Goal: Task Accomplishment & Management: Use online tool/utility

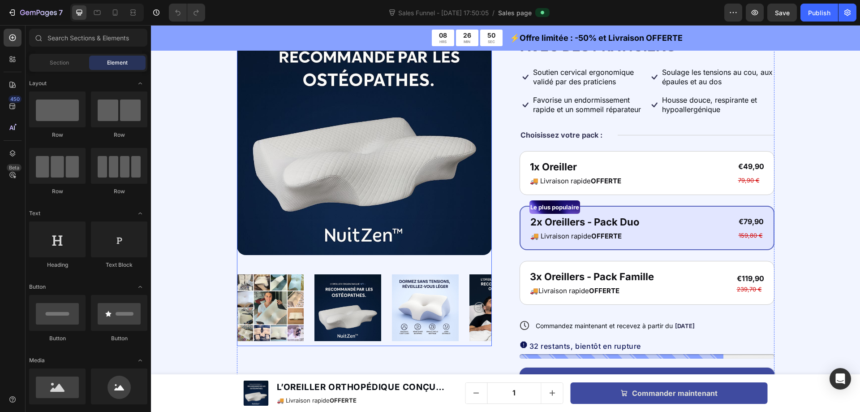
scroll to position [3226, 0]
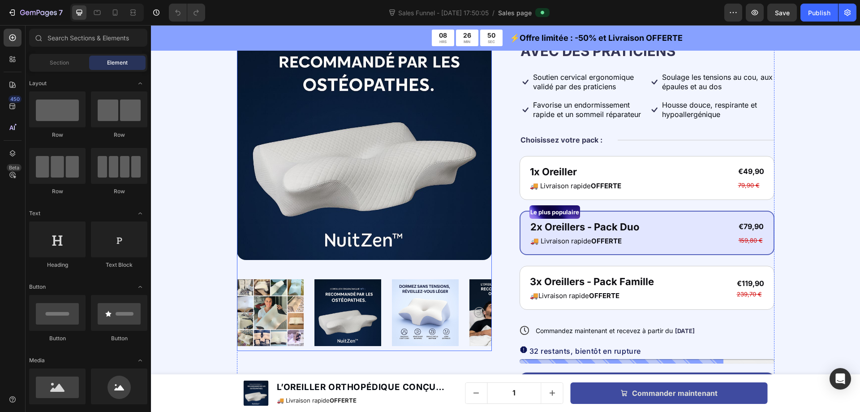
click at [338, 144] on img at bounding box center [364, 132] width 255 height 255
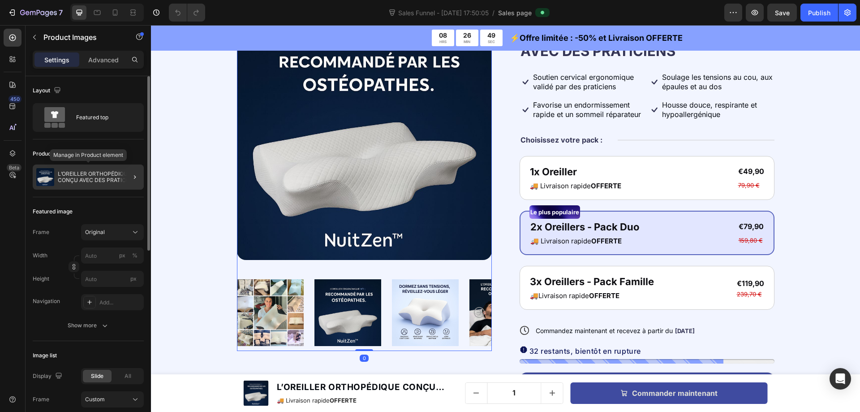
click at [99, 178] on p "L’OREILLER ORTHOPÉDIQUE CONÇU AVEC DES PRATICIENS" at bounding box center [99, 177] width 82 height 13
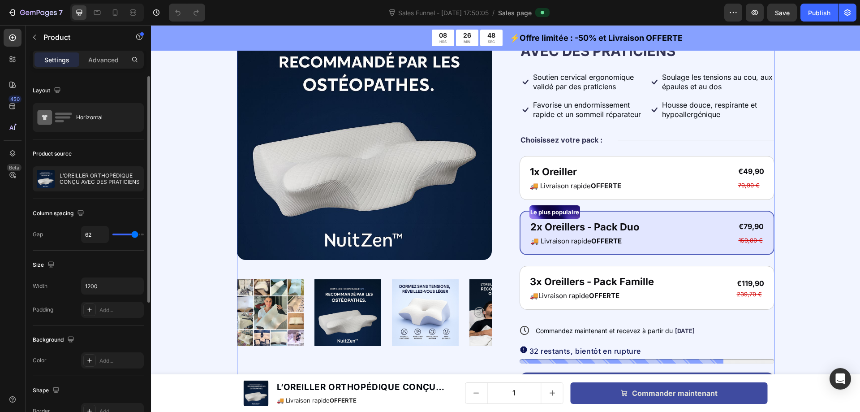
click at [98, 178] on p "L’OREILLER ORTHOPÉDIQUE CONÇU AVEC DES PRATICIENS" at bounding box center [100, 178] width 80 height 13
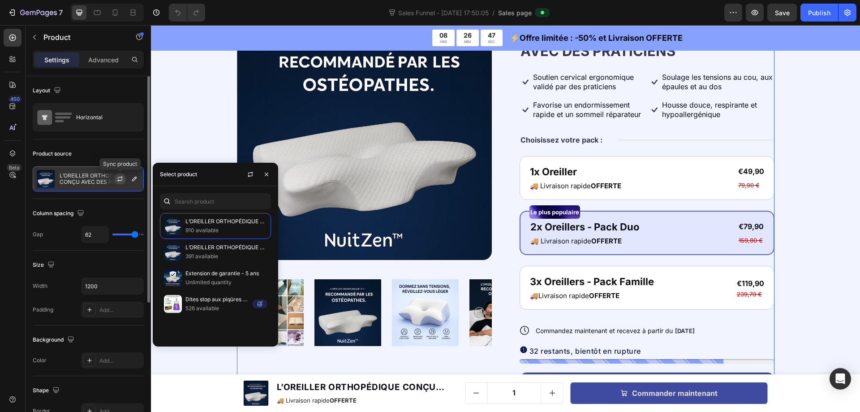
click at [121, 181] on icon "button" at bounding box center [119, 178] width 7 height 7
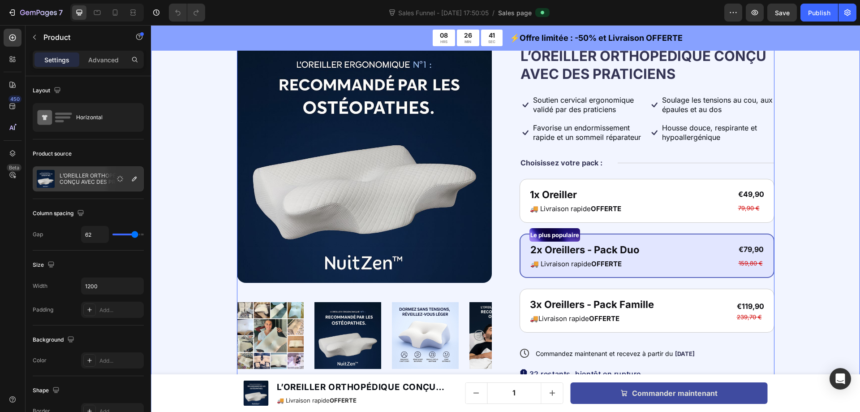
scroll to position [3181, 0]
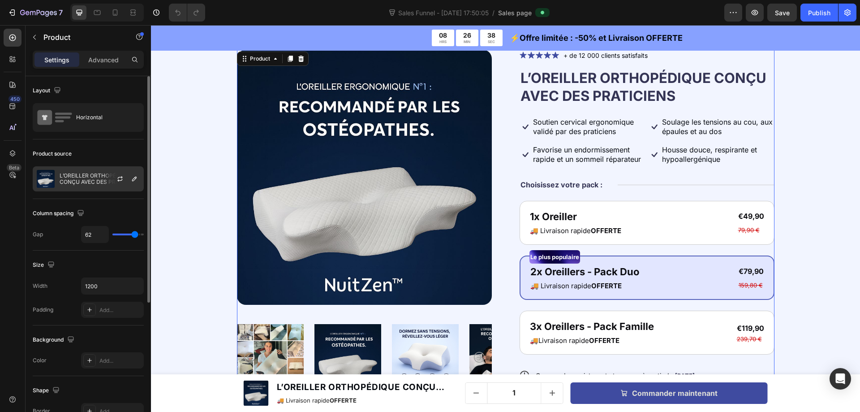
click at [96, 177] on p "L’OREILLER ORTHOPÉDIQUE CONÇU AVEC DES PRATICIENS" at bounding box center [100, 178] width 80 height 13
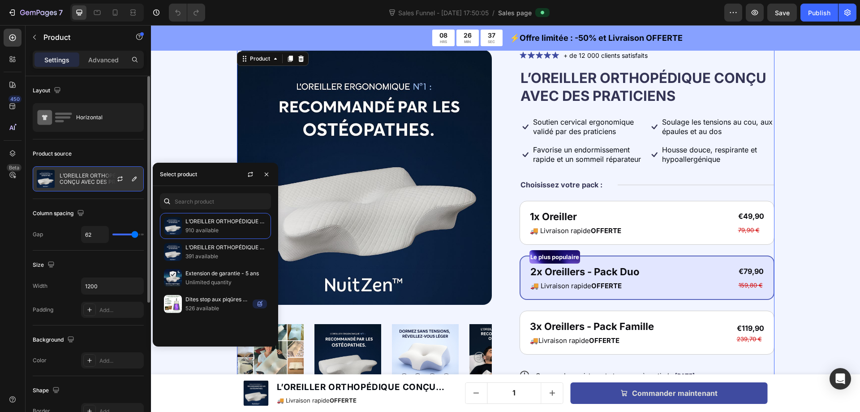
click at [89, 173] on p "L’OREILLER ORTHOPÉDIQUE CONÇU AVEC DES PRATICIENS" at bounding box center [100, 178] width 80 height 13
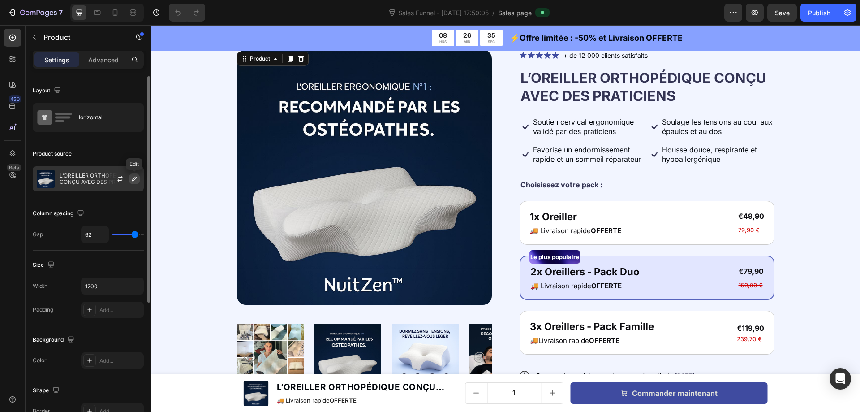
click at [134, 177] on icon "button" at bounding box center [134, 178] width 7 height 7
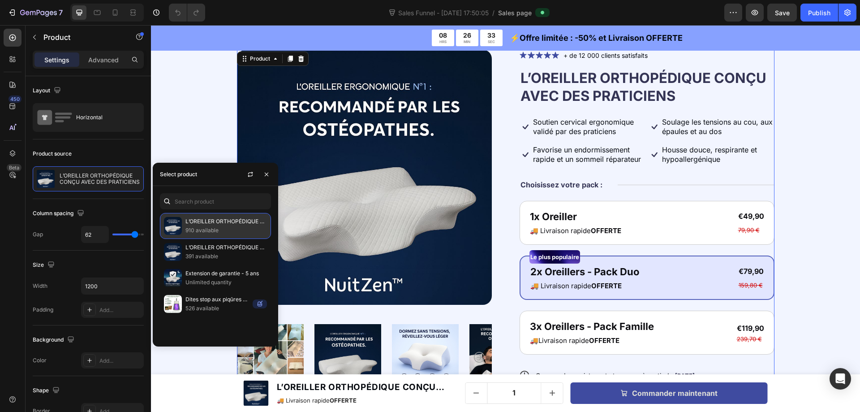
click at [263, 224] on p "L’OREILLER ORTHOPÉDIQUE CONÇU AVEC DES PRATICIENS" at bounding box center [226, 221] width 82 height 9
click at [260, 220] on p "L’OREILLER ORTHOPÉDIQUE CONÇU AVEC DES PRATICIENS" at bounding box center [226, 221] width 82 height 9
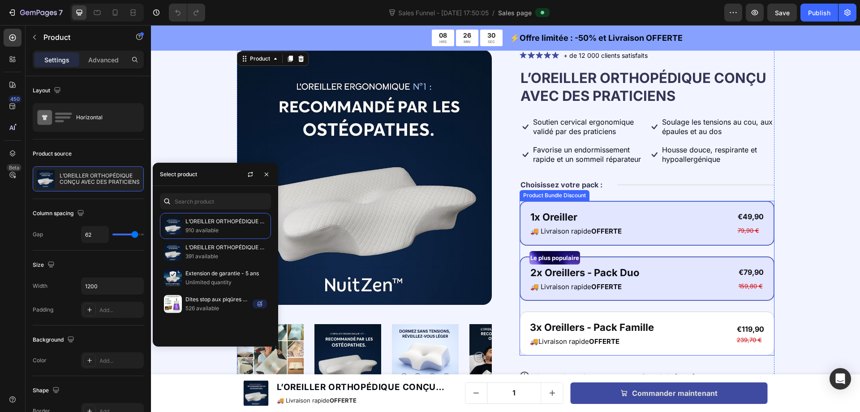
click at [573, 202] on div "1x Oreiller Text Block 🚚 Livraison rapide OFFERTE Text Block €49,90 Product Pri…" at bounding box center [647, 223] width 255 height 45
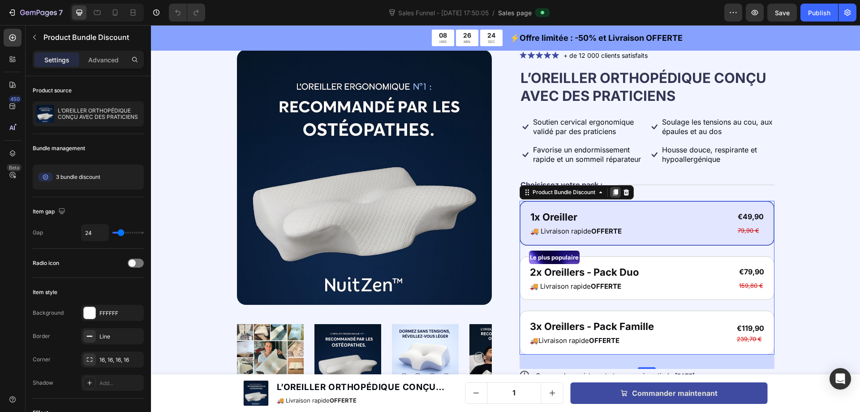
click at [613, 192] on icon at bounding box center [615, 193] width 5 height 6
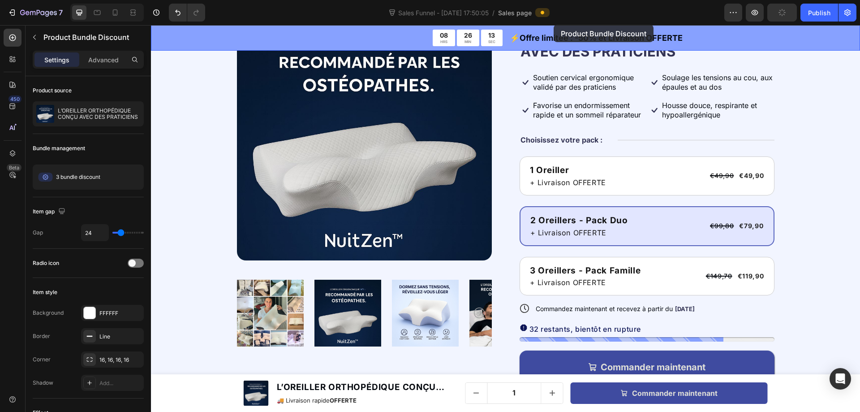
scroll to position [0, 0]
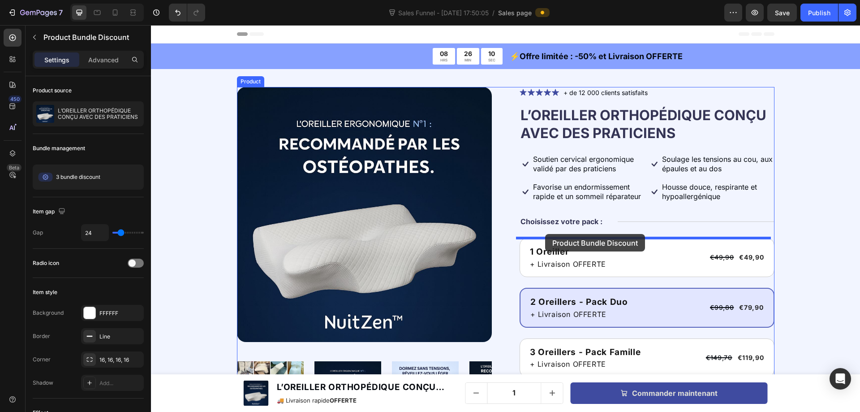
drag, startPoint x: 526, startPoint y: 272, endPoint x: 545, endPoint y: 234, distance: 42.5
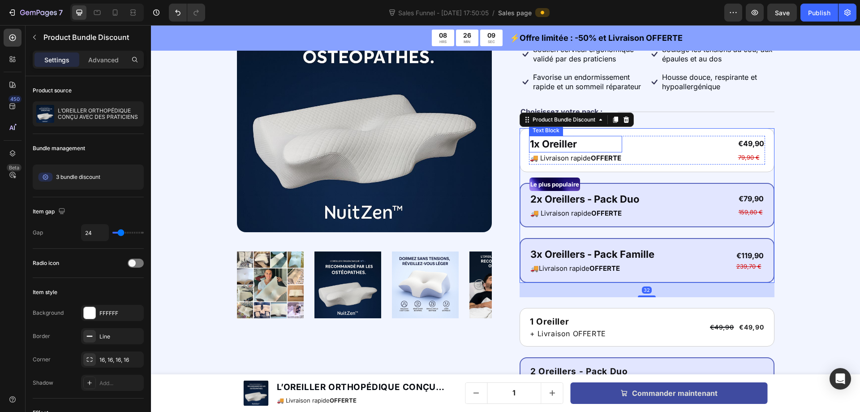
scroll to position [134, 0]
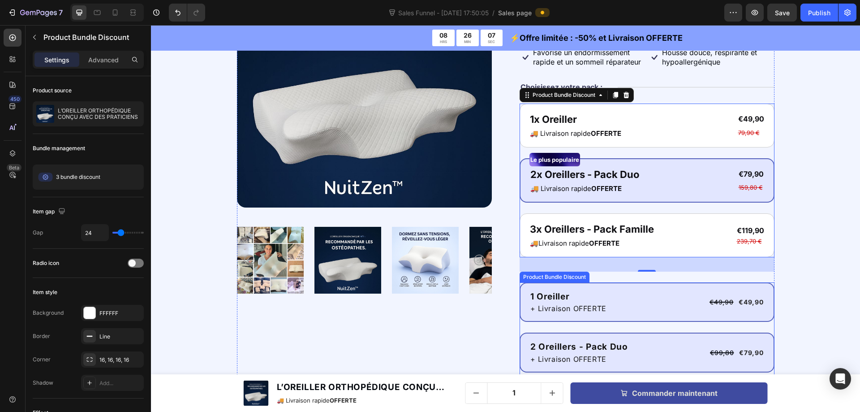
click at [541, 284] on div "1 Oreiller Text Block + Livraison OFFERTE Text Block €49,90 Product Price Produ…" at bounding box center [647, 302] width 255 height 40
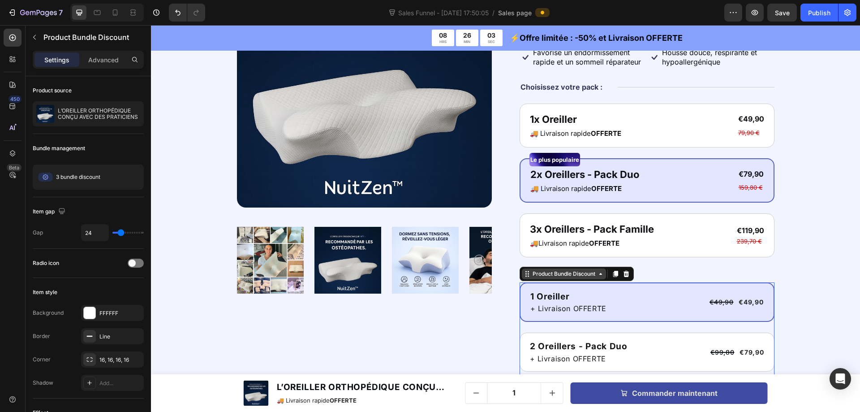
click at [573, 274] on div "Product Bundle Discount" at bounding box center [564, 274] width 66 height 8
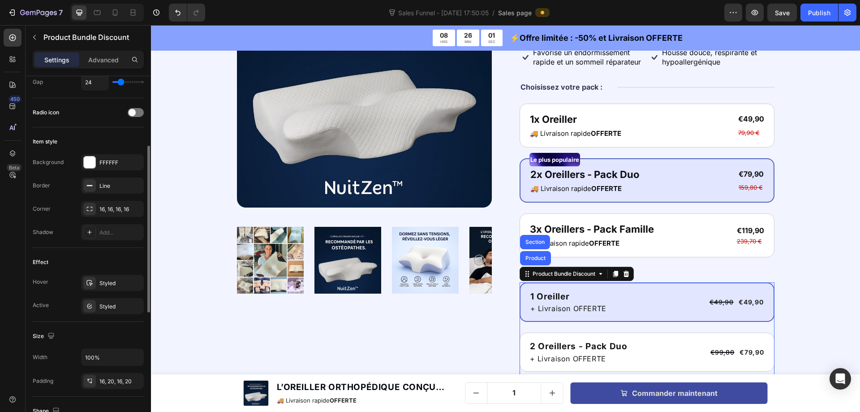
scroll to position [0, 0]
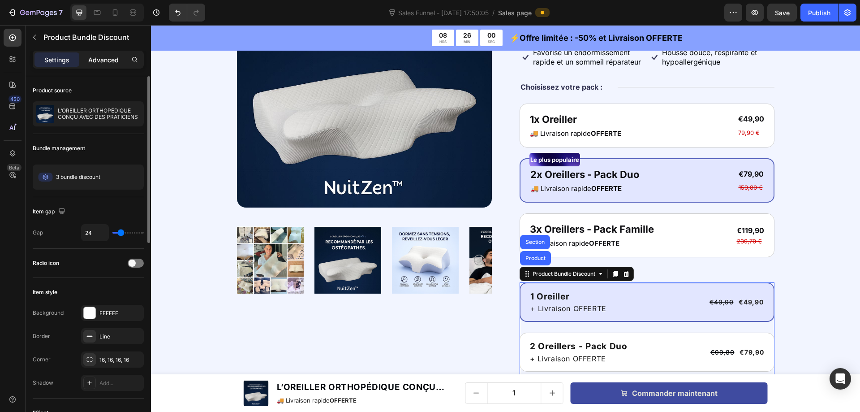
click at [108, 58] on p "Advanced" at bounding box center [103, 59] width 30 height 9
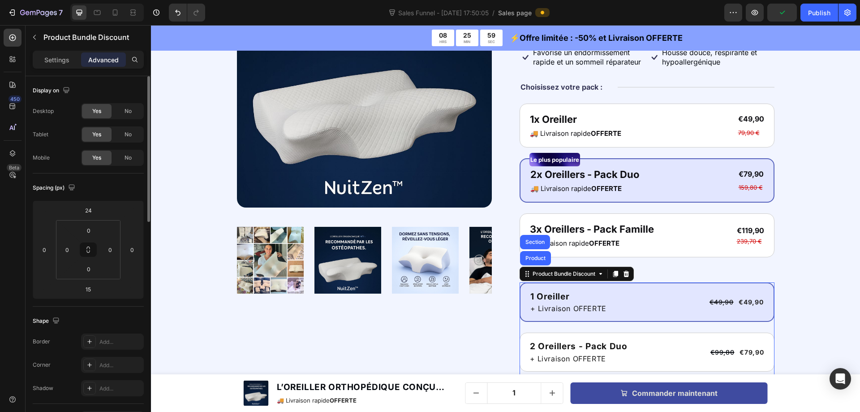
click at [125, 110] on span "No" at bounding box center [128, 111] width 7 height 8
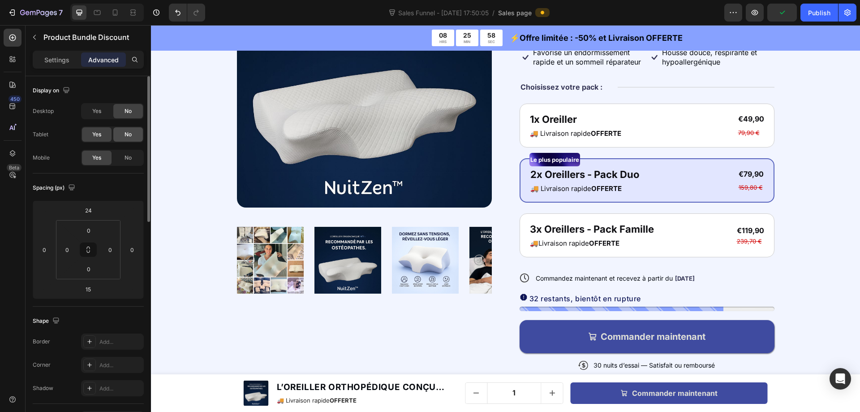
click at [128, 135] on span "No" at bounding box center [128, 134] width 7 height 8
click at [126, 158] on span "No" at bounding box center [128, 158] width 7 height 8
click at [96, 134] on span "Yes" at bounding box center [96, 134] width 9 height 8
click at [123, 158] on div "No" at bounding box center [128, 158] width 30 height 14
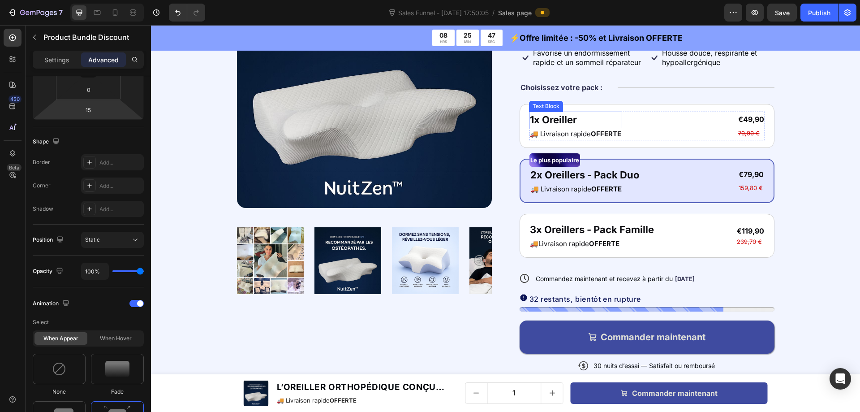
scroll to position [134, 0]
click at [112, 14] on icon at bounding box center [115, 12] width 9 height 9
type input "20"
type input "28"
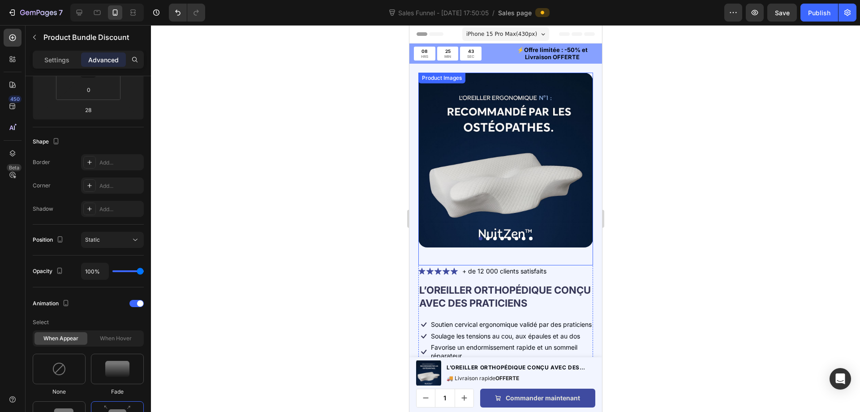
click at [481, 123] on img at bounding box center [505, 160] width 175 height 175
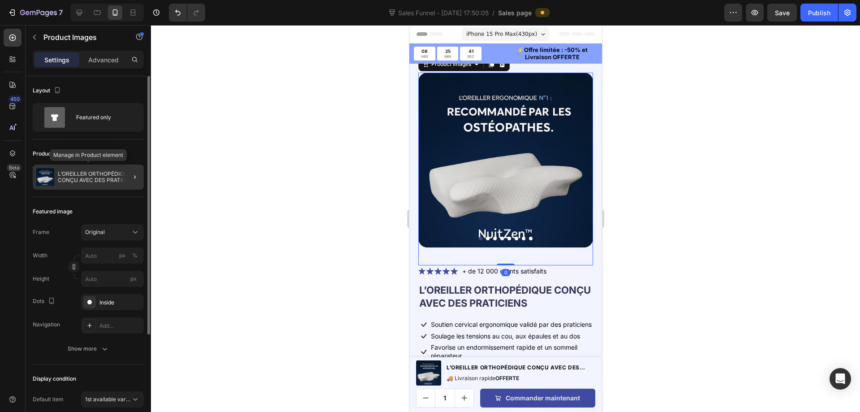
click at [79, 176] on p "L’OREILLER ORTHOPÉDIQUE CONÇU AVEC DES PRATICIENS" at bounding box center [99, 177] width 82 height 13
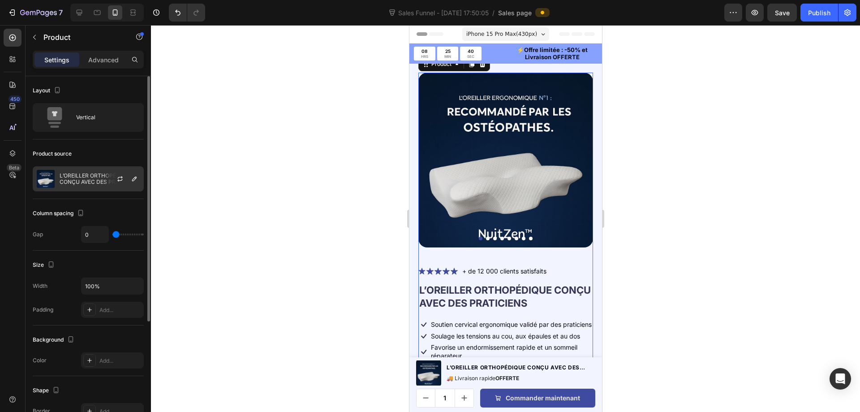
click at [90, 175] on p "L’OREILLER ORTHOPÉDIQUE CONÇU AVEC DES PRATICIENS" at bounding box center [100, 178] width 80 height 13
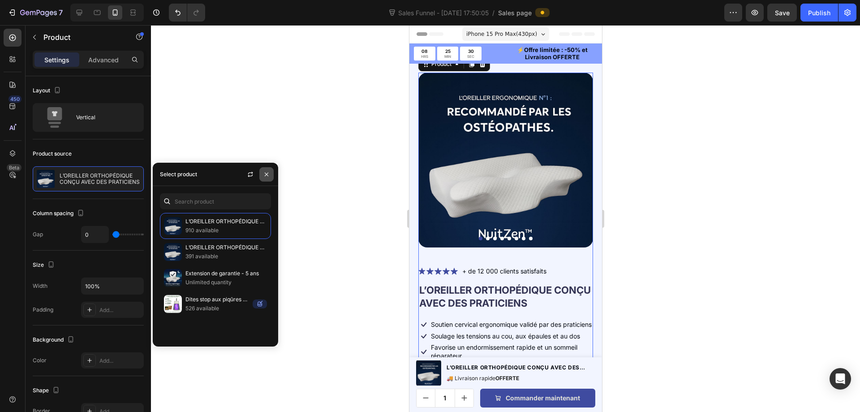
click at [266, 172] on icon "button" at bounding box center [266, 174] width 7 height 7
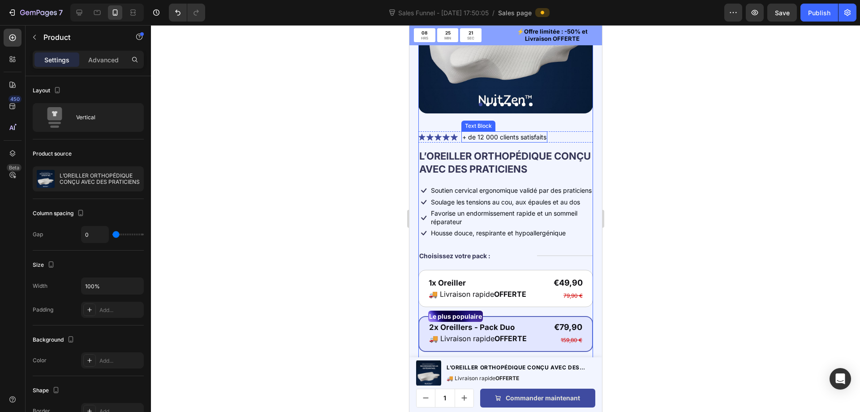
scroll to position [134, 0]
click at [561, 131] on div "Icon Icon Icon Icon Icon Icon List + de 12 000 clients satisfaits Text Block Row" at bounding box center [505, 136] width 175 height 11
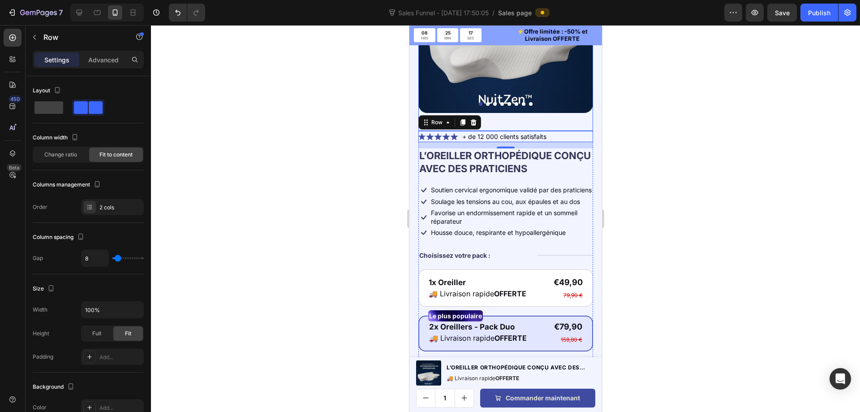
click at [549, 102] on div at bounding box center [505, 104] width 175 height 4
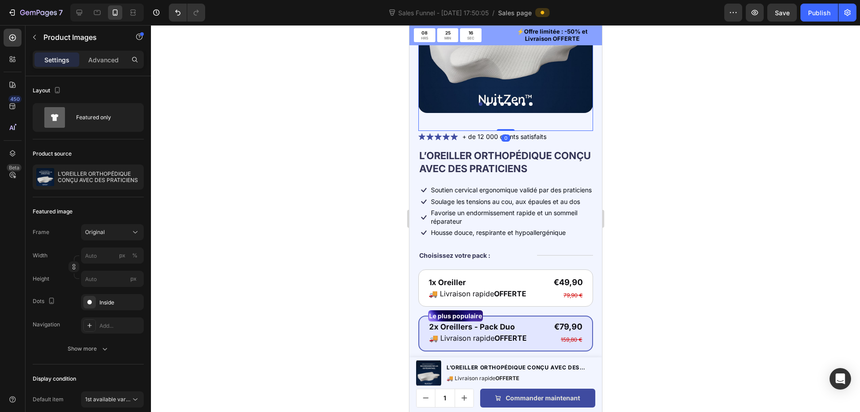
drag, startPoint x: 503, startPoint y: 122, endPoint x: 529, endPoint y: 127, distance: 25.9
click at [503, 108] on div "Product Images 0" at bounding box center [505, 34] width 175 height 193
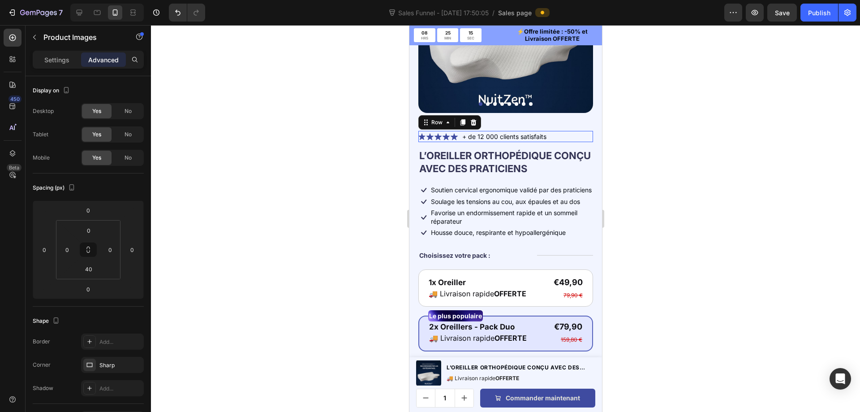
click at [555, 131] on div "Icon Icon Icon Icon Icon Icon List + de 12 000 clients satisfaits Text Block Ro…" at bounding box center [505, 136] width 175 height 11
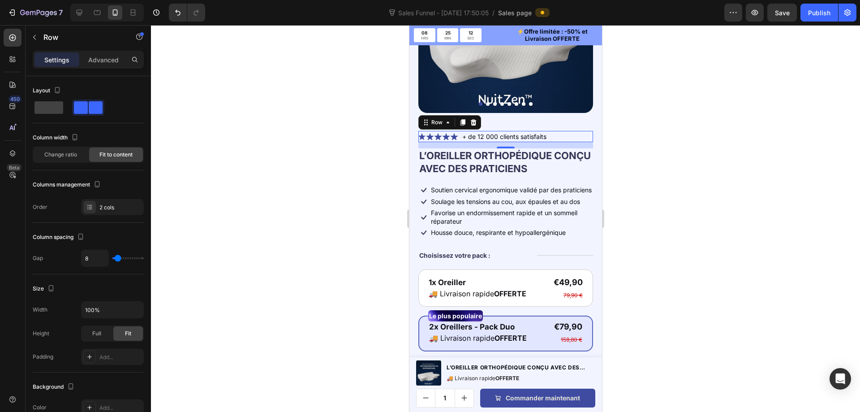
click at [560, 131] on div "Icon Icon Icon Icon Icon Icon List + de 12 000 clients satisfaits Text Block Ro…" at bounding box center [505, 136] width 175 height 11
click at [102, 60] on p "Advanced" at bounding box center [103, 59] width 30 height 9
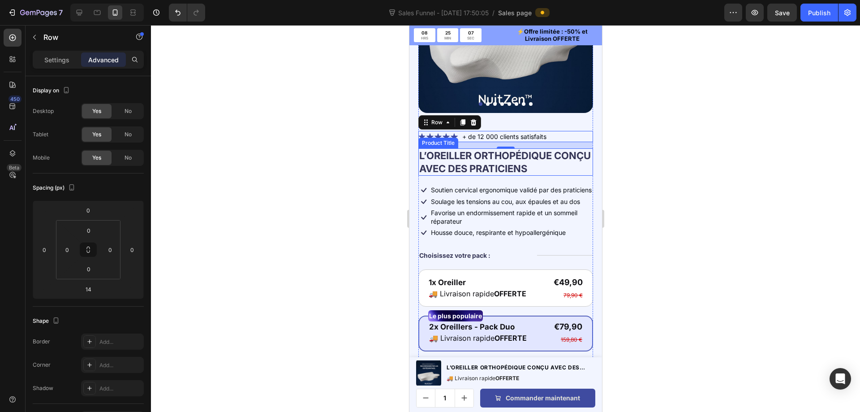
click at [540, 159] on h1 "L’OREILLER ORTHOPÉDIQUE CONÇU AVEC DES PRATICIENS" at bounding box center [505, 161] width 175 height 27
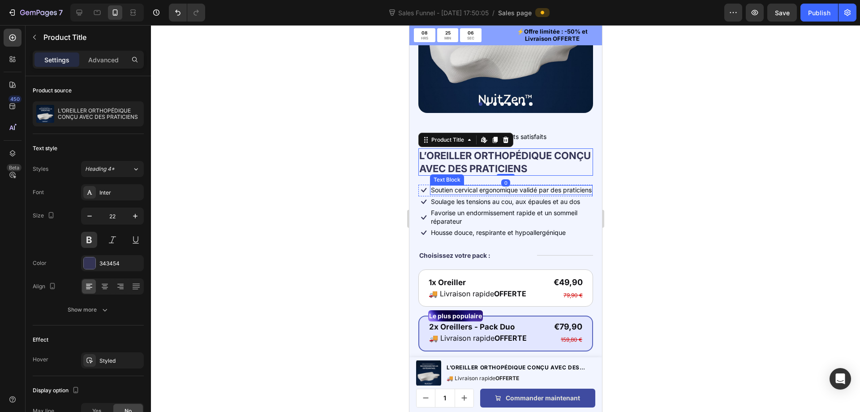
click at [539, 186] on p "Soutien cervical ergonomique validé par des praticiens" at bounding box center [511, 190] width 161 height 8
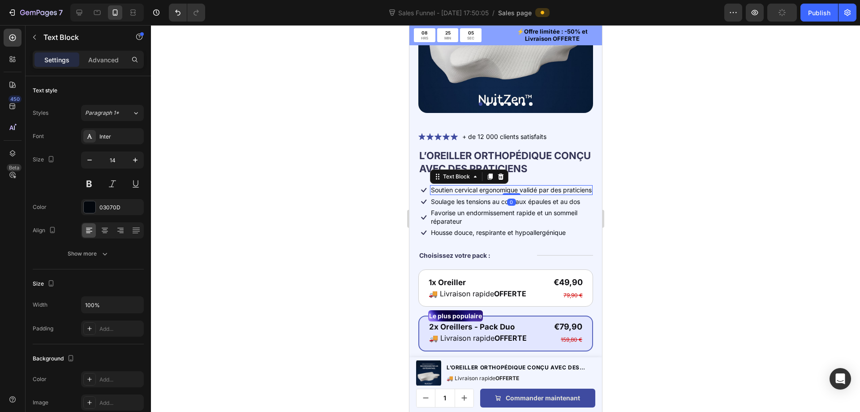
click at [539, 204] on p "Soulage les tensions au cou, aux épaules et au dos" at bounding box center [505, 202] width 149 height 8
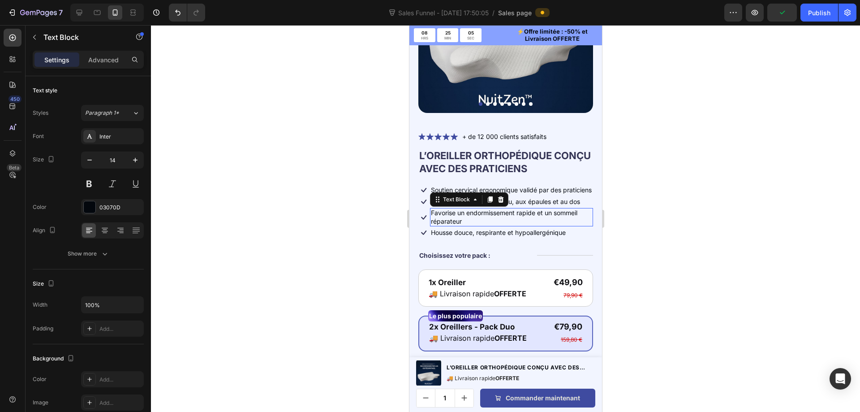
click at [539, 222] on p "Favorise un endormissement rapide et un sommeil réparateur" at bounding box center [511, 217] width 161 height 16
click at [540, 237] on div "Housse douce, respirante et hypoallergénique" at bounding box center [498, 233] width 137 height 10
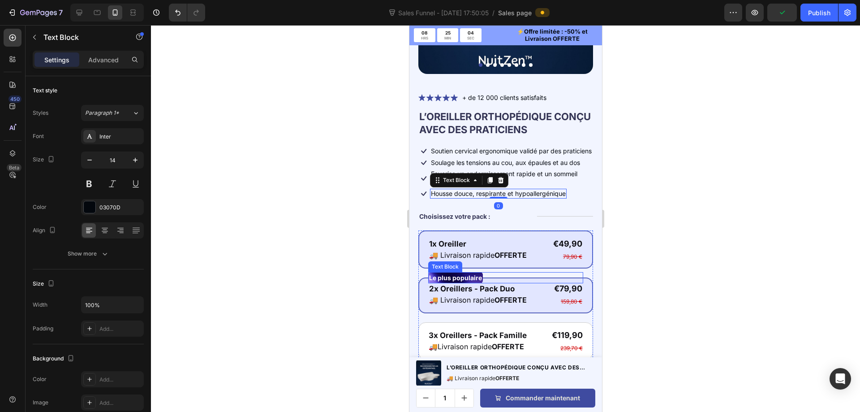
scroll to position [224, 0]
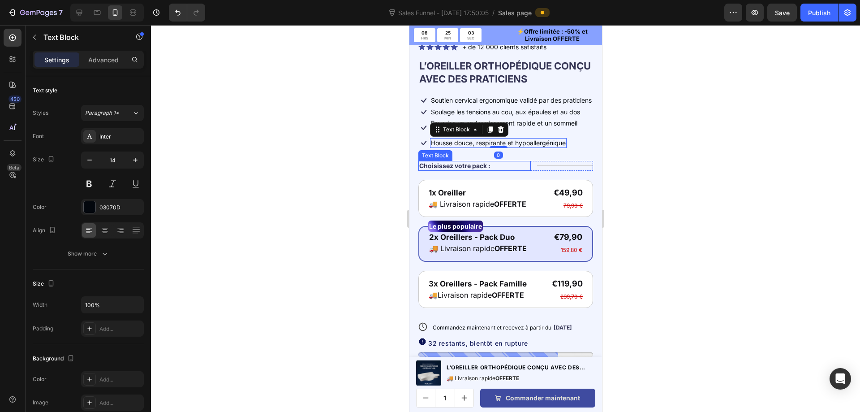
click at [457, 166] on p "Choisissez votre pack :" at bounding box center [454, 166] width 71 height 8
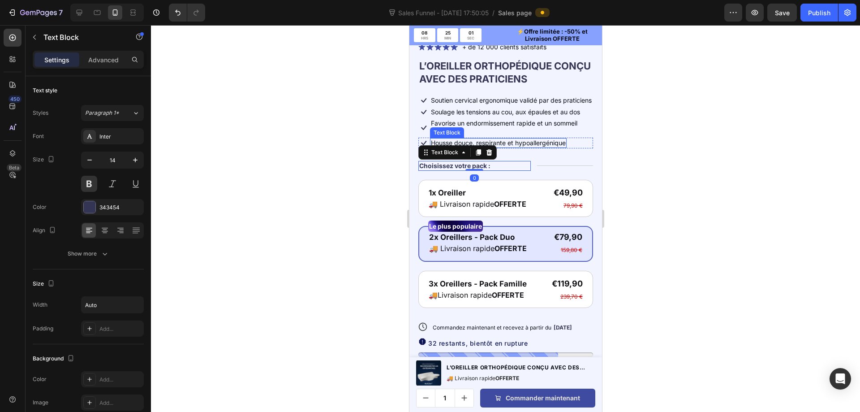
click at [537, 147] on div "Housse douce, respirante et hypoallergénique" at bounding box center [498, 143] width 137 height 10
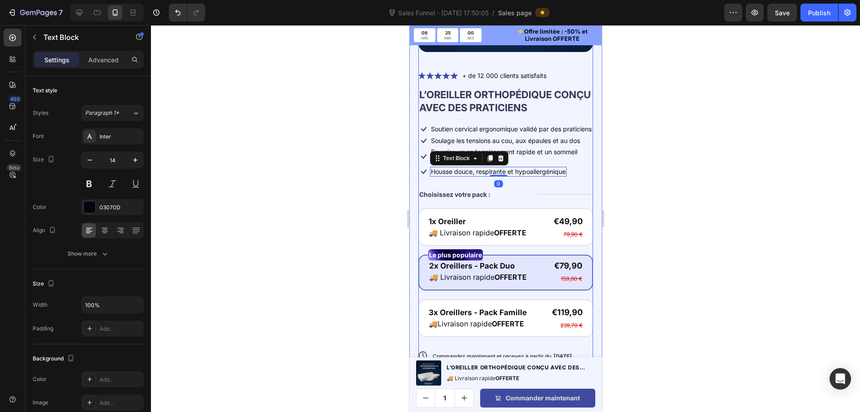
scroll to position [179, 0]
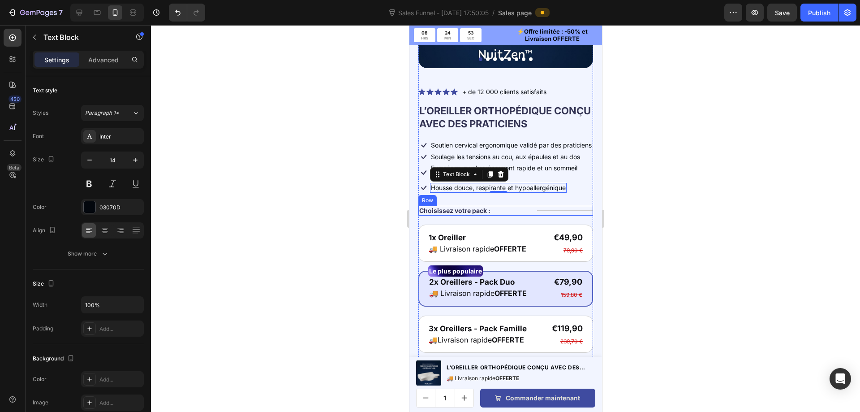
click at [573, 208] on div "Title Line" at bounding box center [565, 211] width 56 height 10
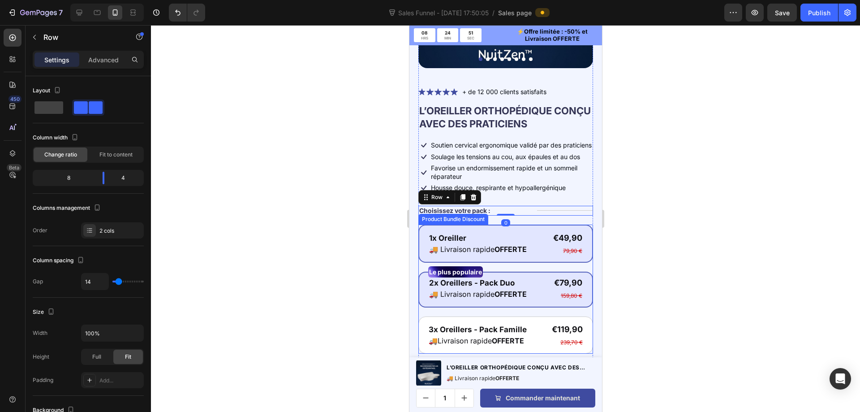
click at [517, 228] on div "1x Oreiller Text Block 🚚 Livraison rapide OFFERTE Text Block €49,90 Product Pri…" at bounding box center [505, 243] width 175 height 38
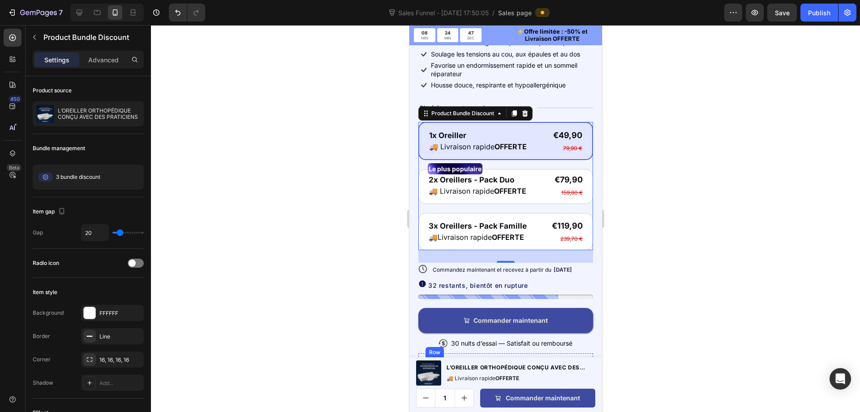
scroll to position [358, 0]
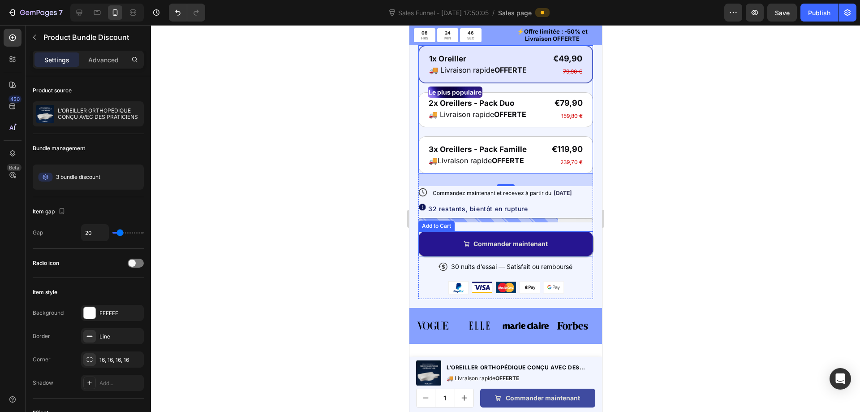
click at [572, 246] on button "Commander maintenant" at bounding box center [505, 243] width 175 height 25
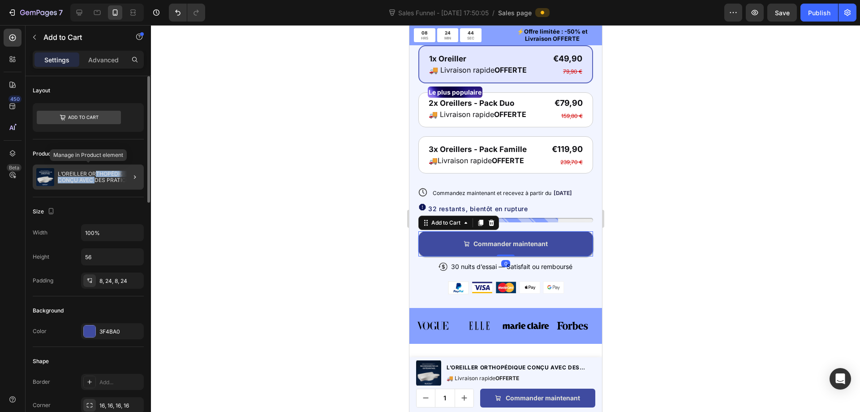
click at [95, 179] on p "L’OREILLER ORTHOPÉDIQUE CONÇU AVEC DES PRATICIENS" at bounding box center [99, 177] width 82 height 13
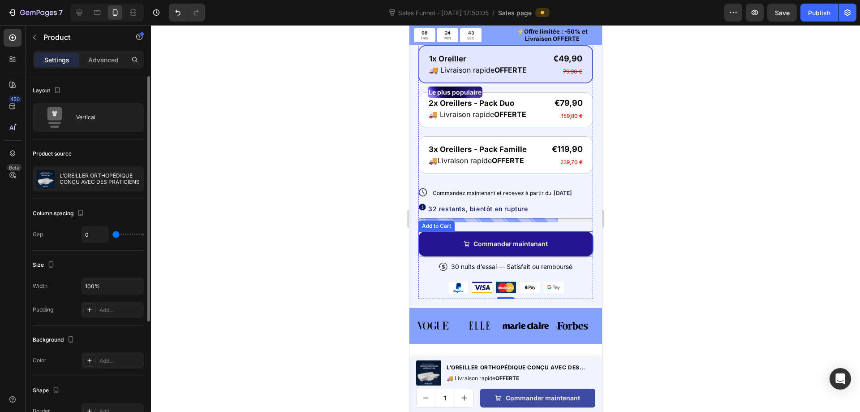
click at [484, 248] on button "Commander maintenant" at bounding box center [505, 243] width 175 height 25
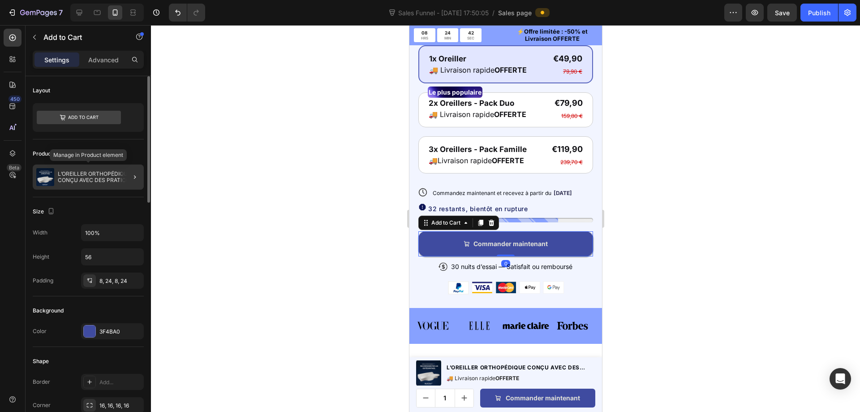
click at [89, 182] on p "L’OREILLER ORTHOPÉDIQUE CONÇU AVEC DES PRATICIENS" at bounding box center [99, 177] width 82 height 13
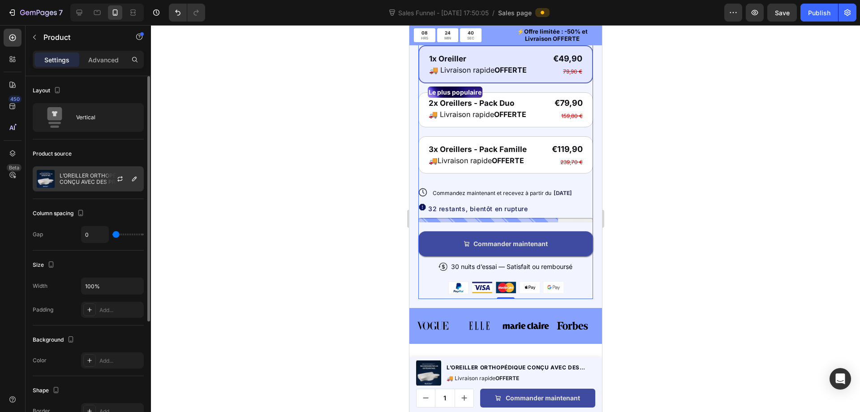
click at [96, 181] on p "L’OREILLER ORTHOPÉDIQUE CONÇU AVEC DES PRATICIENS" at bounding box center [100, 178] width 80 height 13
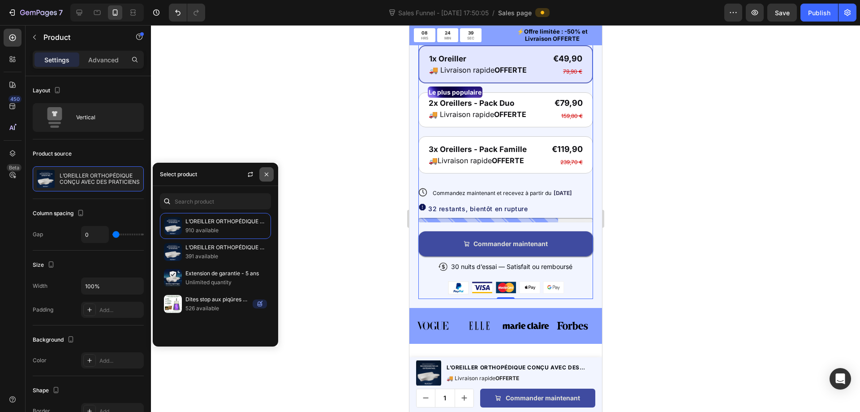
click at [265, 172] on icon "button" at bounding box center [266, 174] width 7 height 7
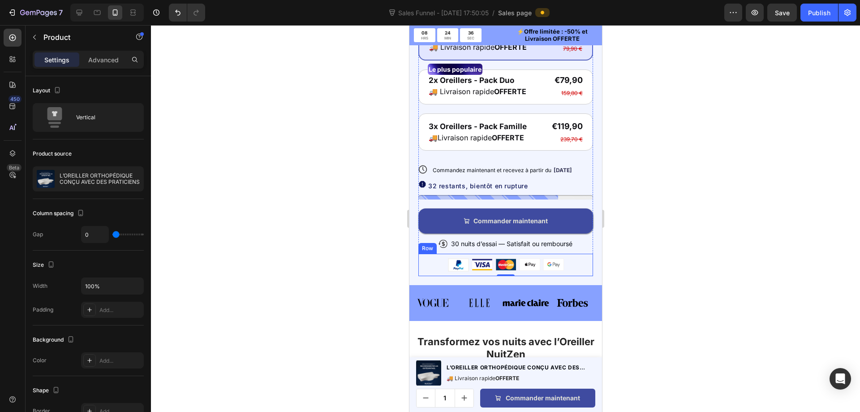
scroll to position [314, 0]
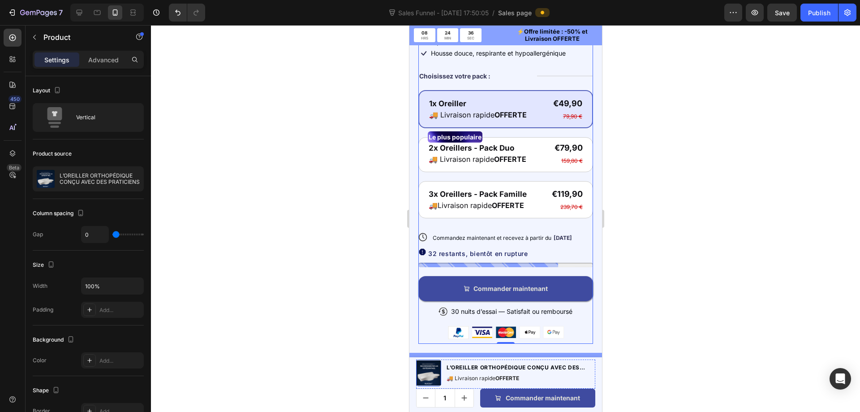
click at [422, 375] on img at bounding box center [428, 372] width 25 height 25
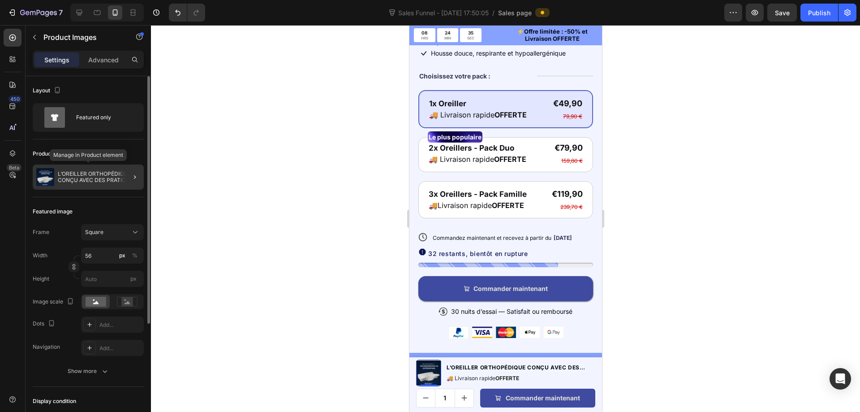
click at [85, 175] on p "L’OREILLER ORTHOPÉDIQUE CONÇU AVEC DES PRATICIENS" at bounding box center [99, 177] width 82 height 13
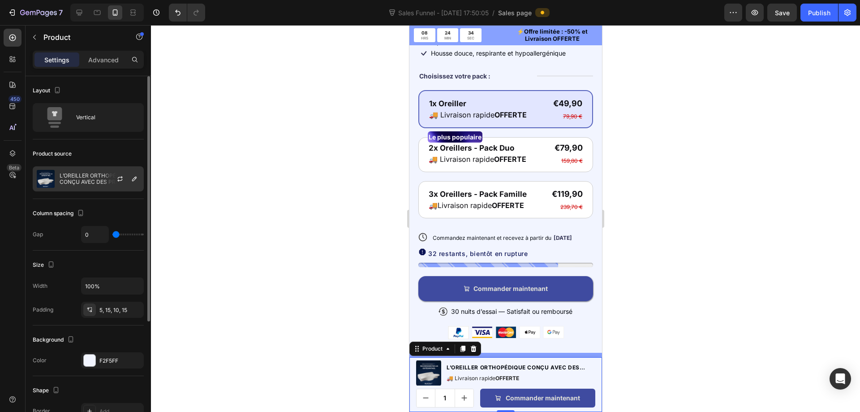
click at [68, 178] on p "L’OREILLER ORTHOPÉDIQUE CONÇU AVEC DES PRATICIENS" at bounding box center [100, 178] width 80 height 13
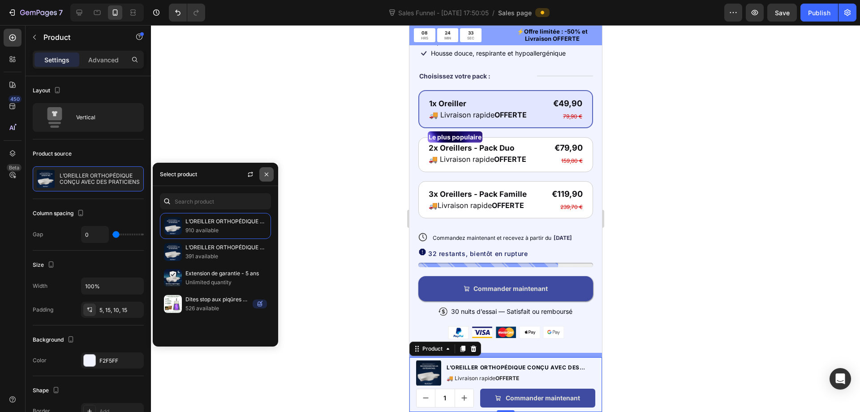
click at [268, 177] on icon "button" at bounding box center [266, 174] width 7 height 7
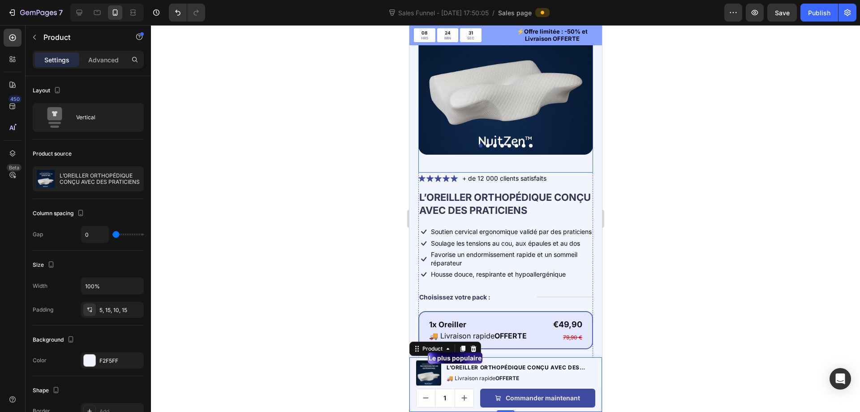
scroll to position [0, 0]
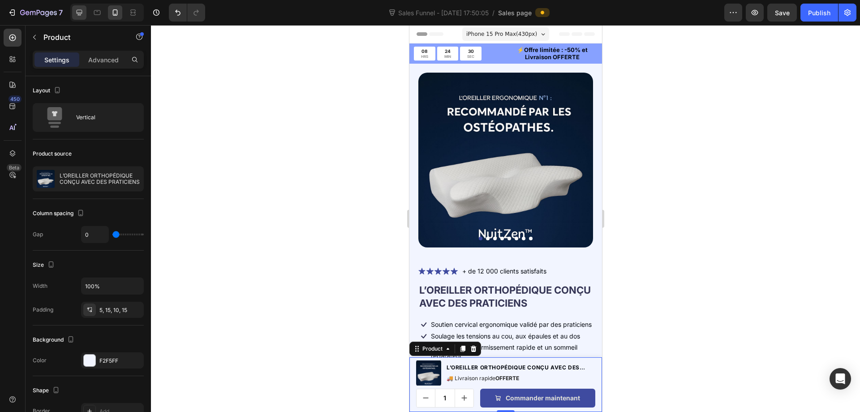
click at [80, 14] on icon at bounding box center [80, 13] width 6 height 6
type input "12"
type input "1200"
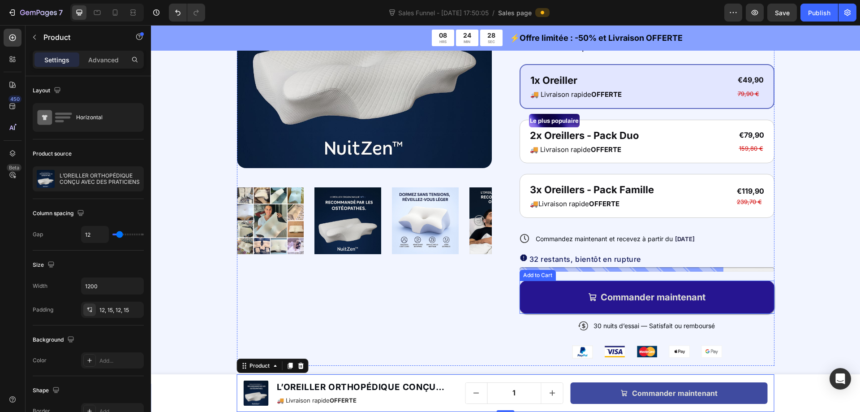
scroll to position [165, 0]
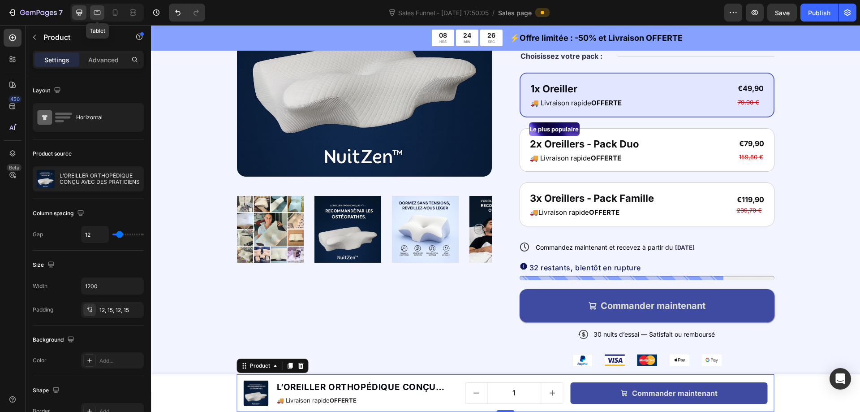
click at [101, 16] on icon at bounding box center [97, 12] width 9 height 9
type input "0"
type input "100%"
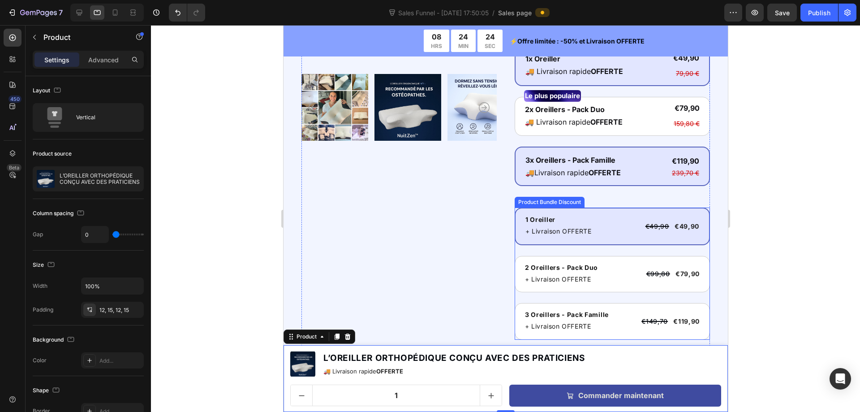
scroll to position [230, 0]
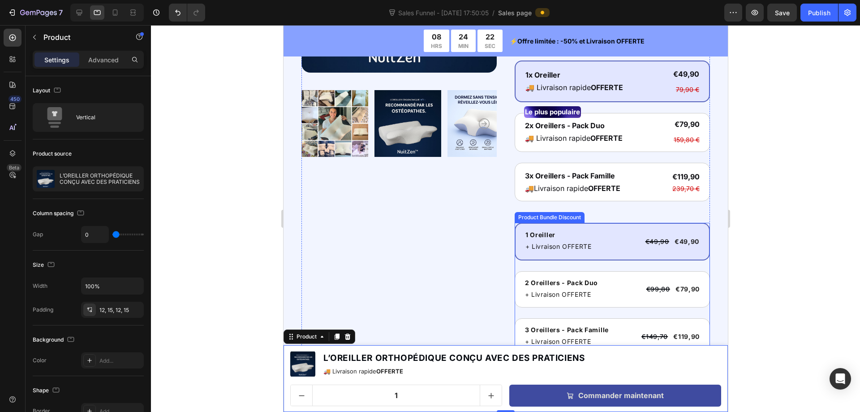
click at [514, 225] on div "1 Oreiller Text Block + Livraison OFFERTE Text Block €49,90 Product Price Produ…" at bounding box center [611, 241] width 195 height 37
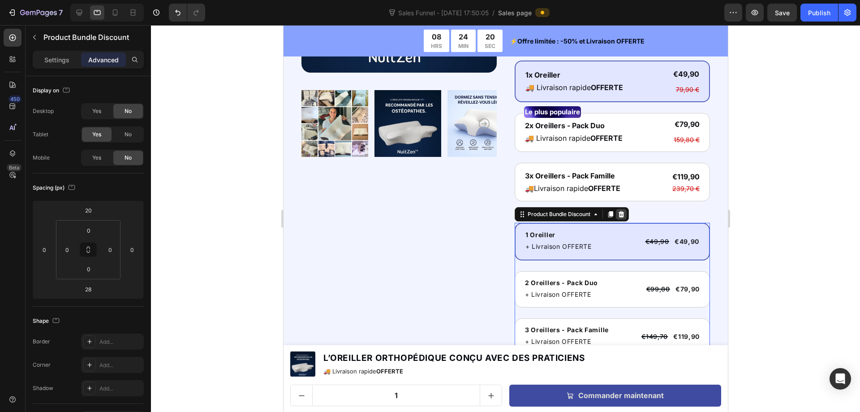
click at [618, 216] on icon at bounding box center [621, 214] width 6 height 6
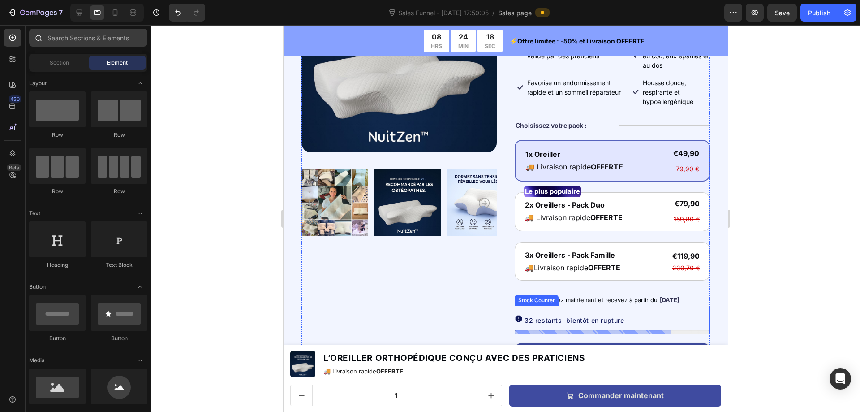
scroll to position [140, 0]
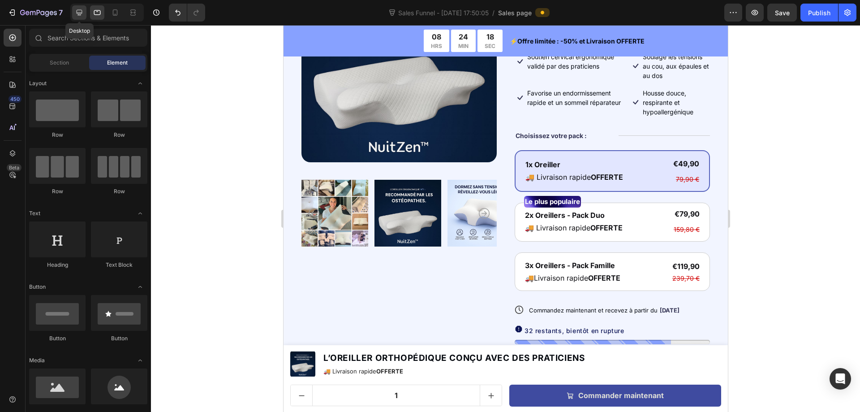
click at [82, 15] on icon at bounding box center [79, 12] width 9 height 9
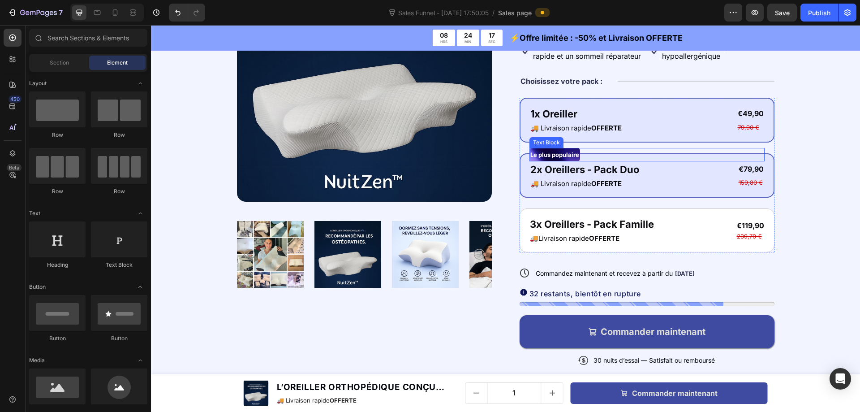
click at [662, 176] on div "2x Oreillers - Pack Duo Text Block 🚚 Livraison rapide OFFERTE Text Block €79,90…" at bounding box center [647, 175] width 235 height 29
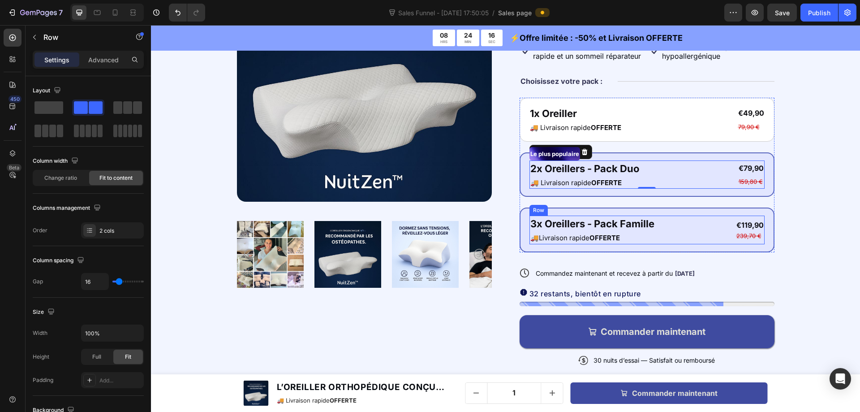
click at [669, 234] on div "3x Oreillers - Pack Famille Text Block 🚚Livraison rapide OFFERTE Text Block €11…" at bounding box center [647, 229] width 235 height 29
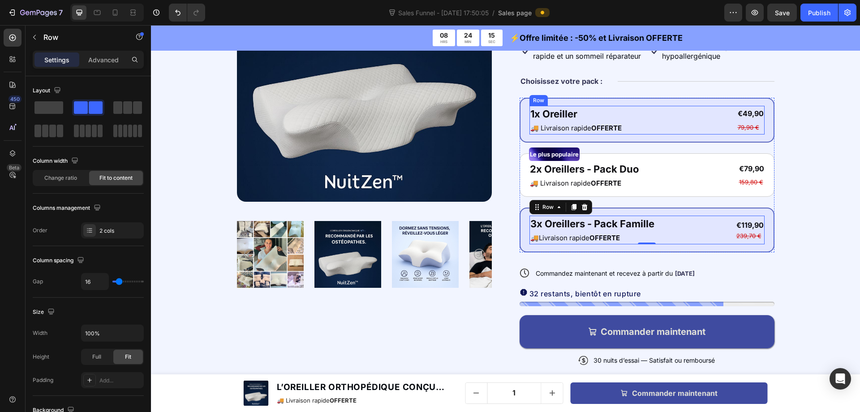
click at [667, 108] on div "1x Oreiller Text Block 🚚 Livraison rapide OFFERTE Text Block €49,90 Product Pri…" at bounding box center [647, 120] width 235 height 29
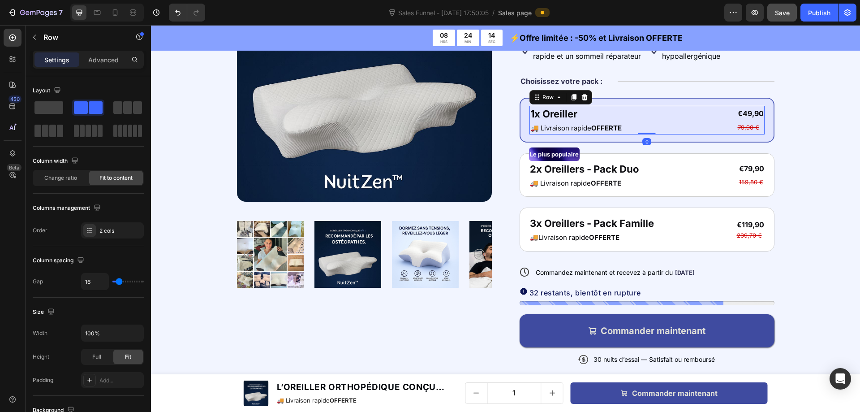
click at [778, 13] on span "Save" at bounding box center [782, 13] width 15 height 8
click at [818, 14] on div "Publish" at bounding box center [819, 12] width 22 height 9
